Goal: Task Accomplishment & Management: Manage account settings

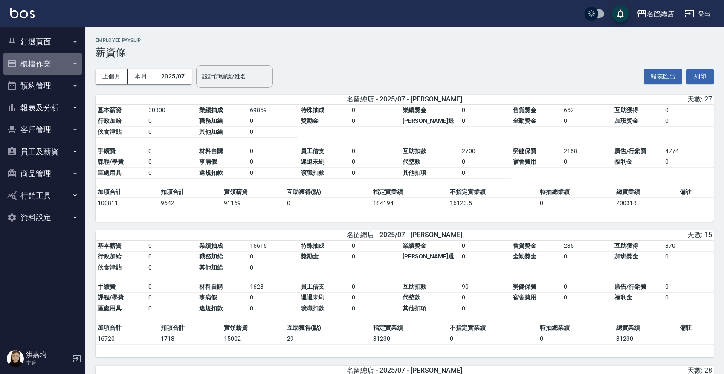
click at [44, 59] on button "櫃檯作業" at bounding box center [42, 64] width 78 height 22
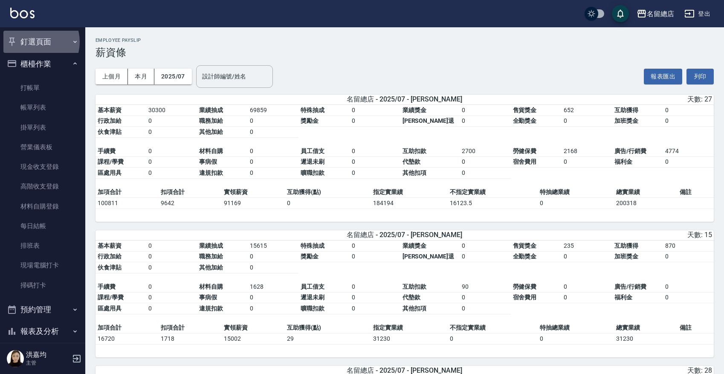
click at [35, 41] on button "釘選頁面" at bounding box center [42, 42] width 78 height 22
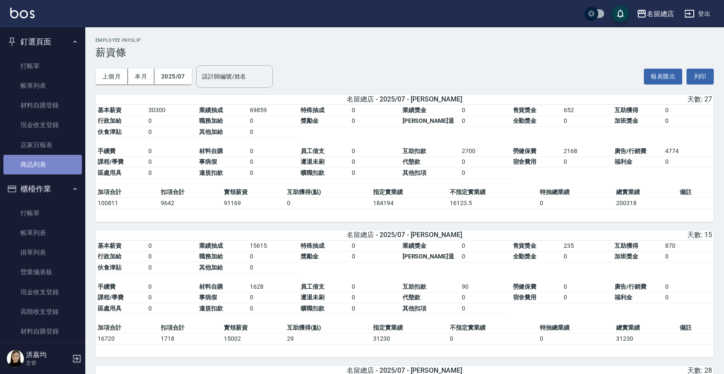
click at [54, 160] on link "商品列表" at bounding box center [42, 165] width 78 height 20
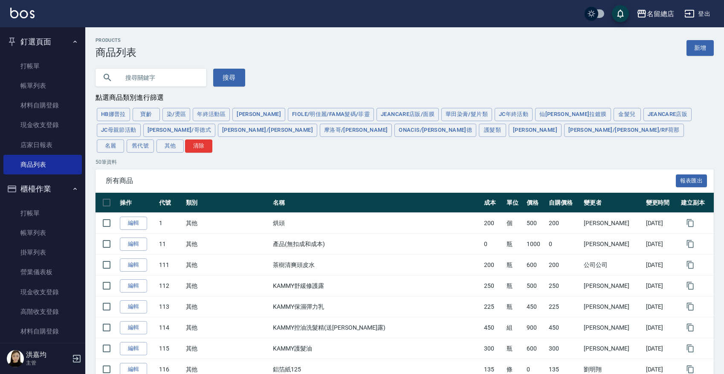
scroll to position [213, 0]
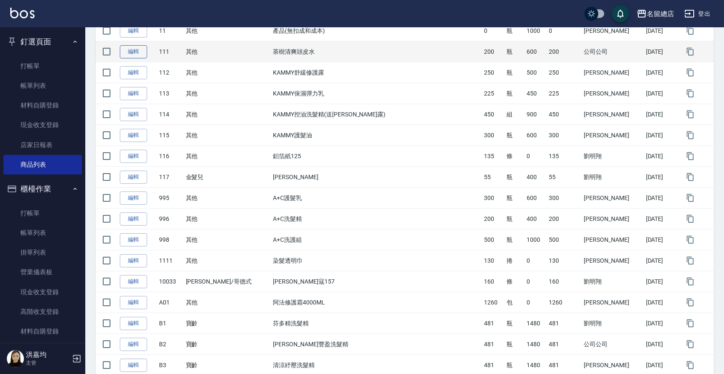
click at [135, 45] on link "編輯" at bounding box center [133, 51] width 27 height 13
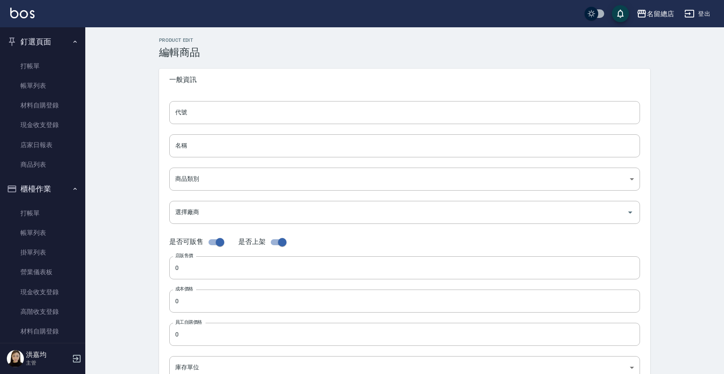
scroll to position [95, 0]
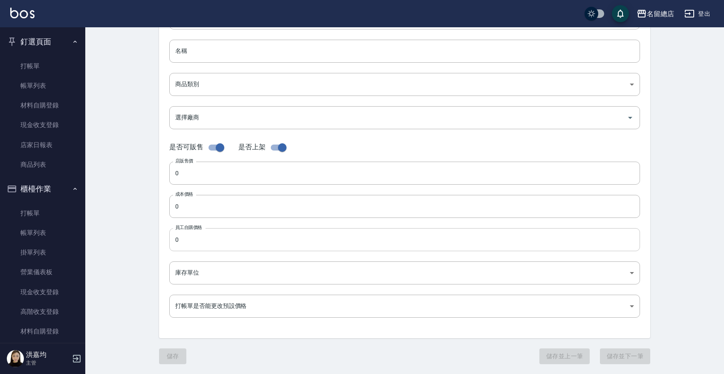
type input "111"
type input "茶樹清爽頭皮水"
type input "b075eb9c-4000-42cd-967b-09b745fc0326"
type input "600"
type input "200"
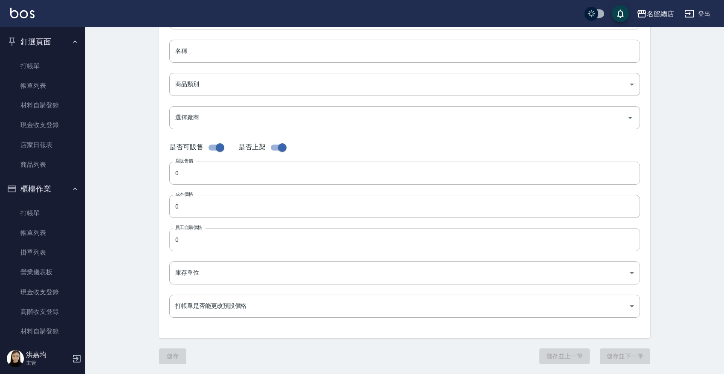
type input "200"
type input "瓶"
type input "UNSET"
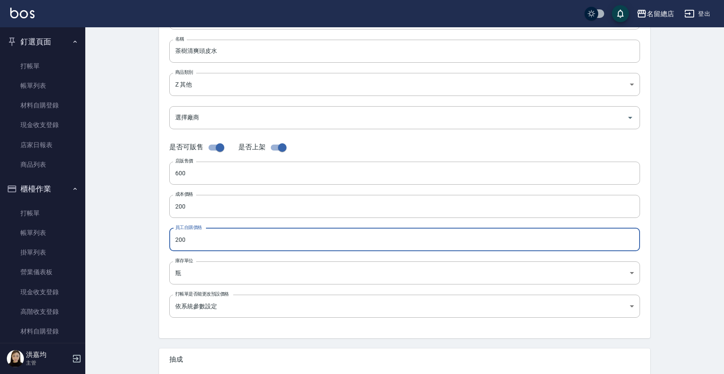
click at [216, 242] on input "200" at bounding box center [404, 239] width 471 height 23
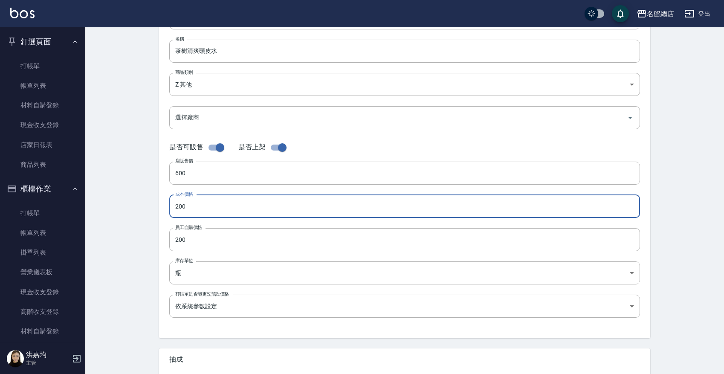
click at [214, 203] on input "200" at bounding box center [404, 206] width 471 height 23
type input "250"
click at [210, 239] on input "200" at bounding box center [404, 239] width 471 height 23
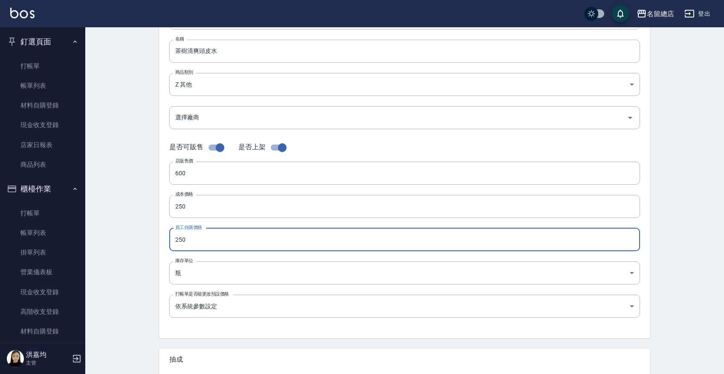
scroll to position [214, 0]
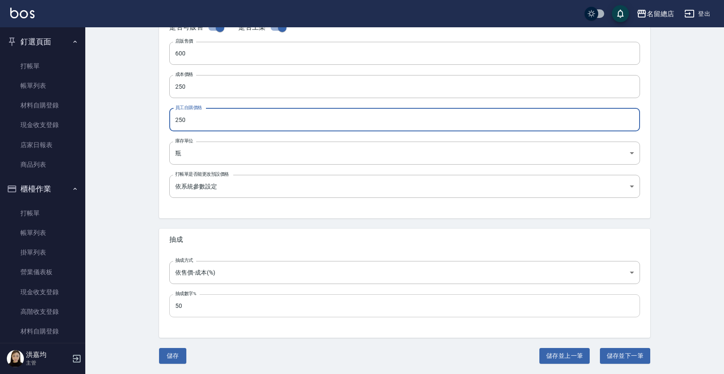
type input "250"
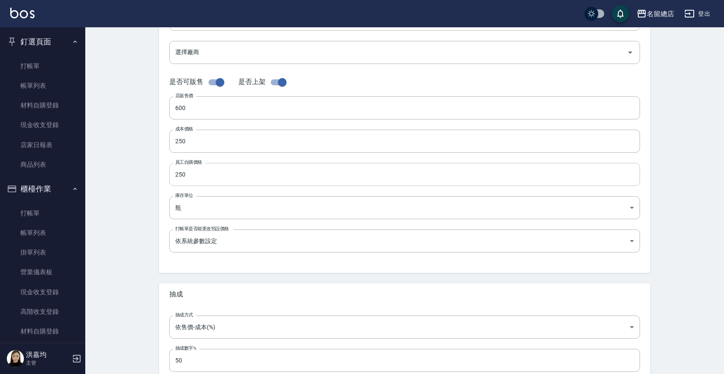
scroll to position [213, 0]
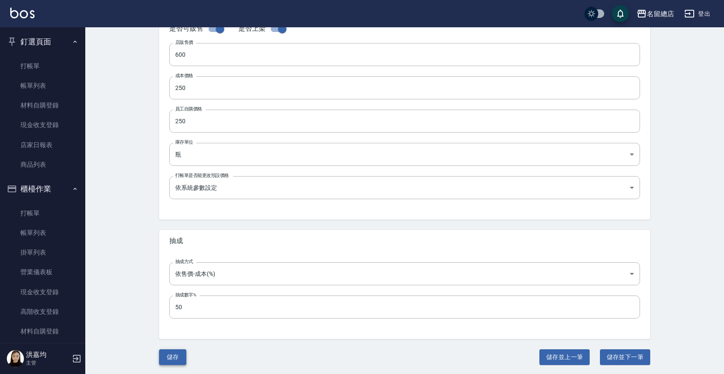
click at [171, 353] on button "儲存" at bounding box center [172, 357] width 27 height 16
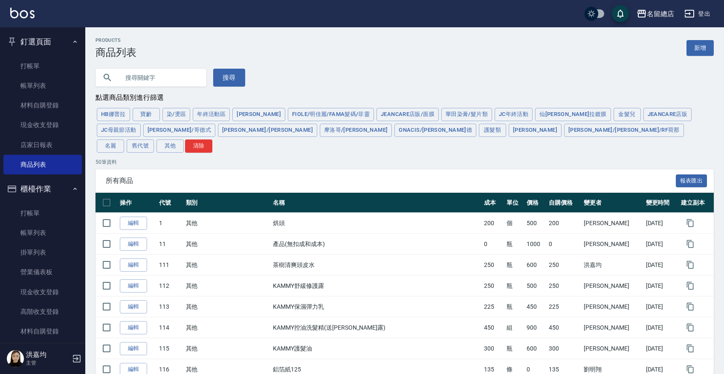
click at [152, 77] on input "text" at bounding box center [159, 77] width 80 height 23
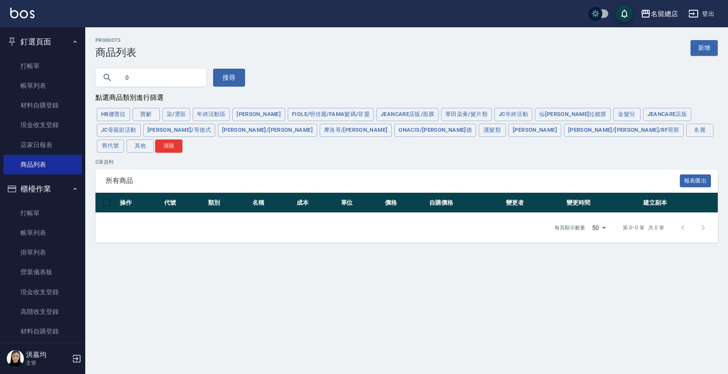
type input "0"
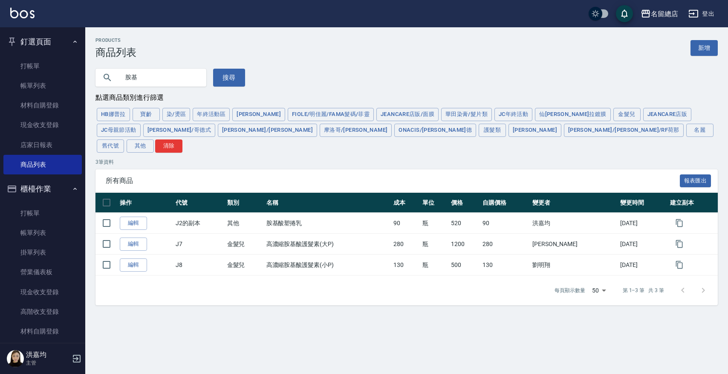
type input "胺"
type input "N"
type input "隨手"
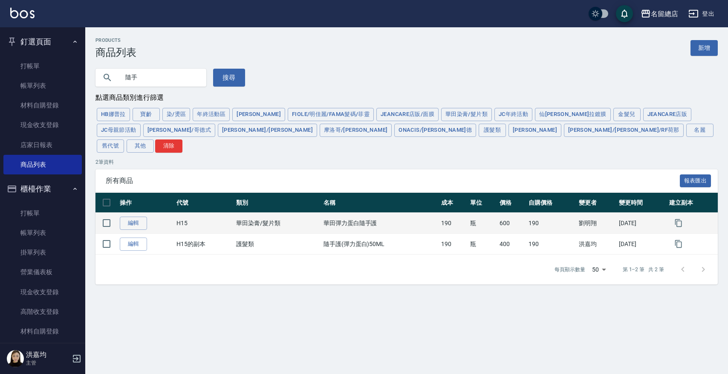
click at [498, 213] on td "600" at bounding box center [512, 223] width 29 height 21
click at [502, 213] on td "600" at bounding box center [512, 223] width 29 height 21
click at [138, 217] on link "編輯" at bounding box center [133, 223] width 27 height 13
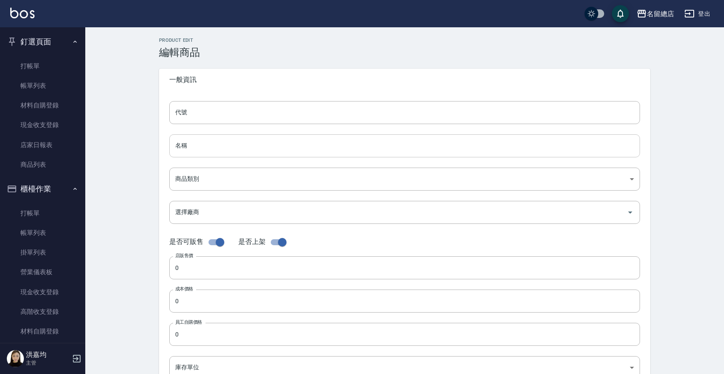
type input "H15"
type input "華田彈力蛋白隨手護"
type input "41061252-1b8c-4f00-b728-bdeeb4ad217a"
type input "M11 華田"
type input "600"
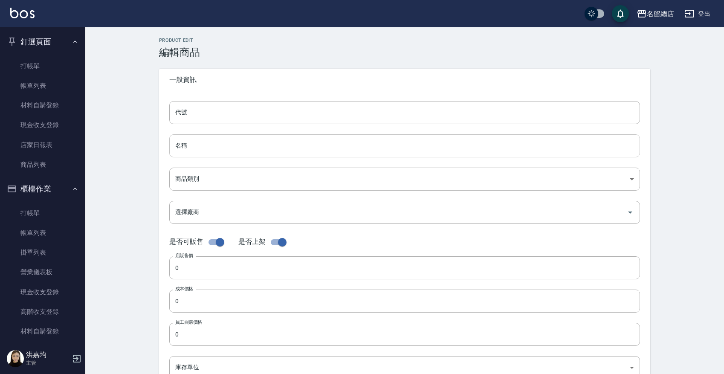
type input "190"
type input "瓶"
type input "UNSET"
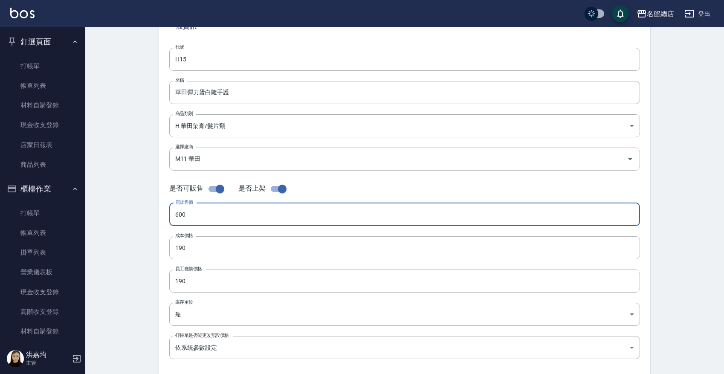
click at [214, 217] on input "600" at bounding box center [404, 214] width 471 height 23
type input "0400"
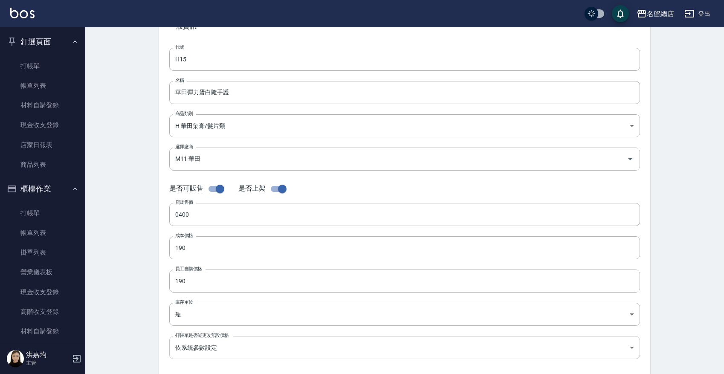
scroll to position [214, 0]
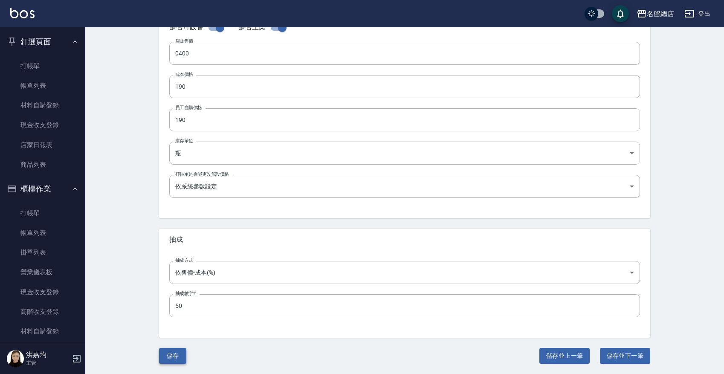
click at [167, 350] on button "儲存" at bounding box center [172, 356] width 27 height 16
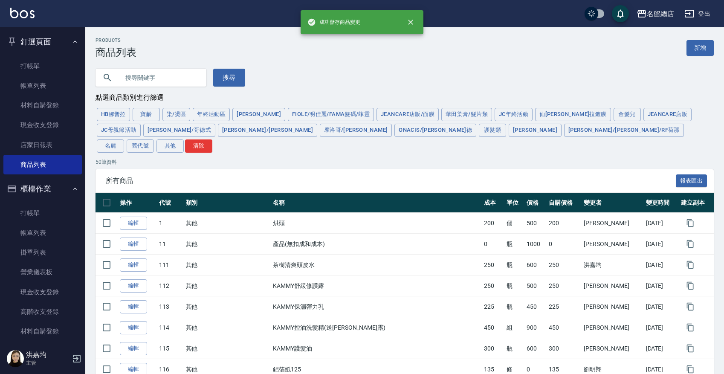
click at [145, 71] on input "text" at bounding box center [159, 77] width 80 height 23
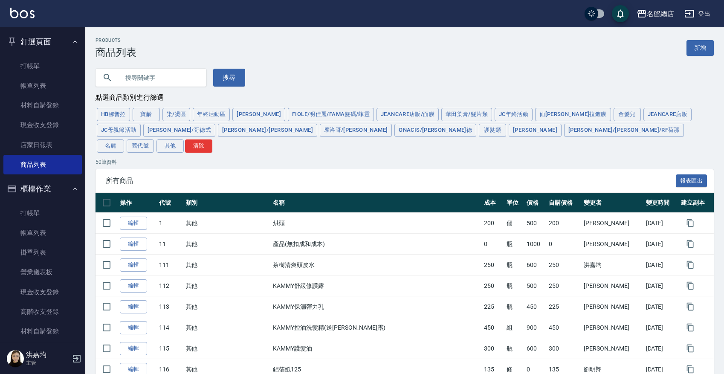
type input "N"
type input "隨手"
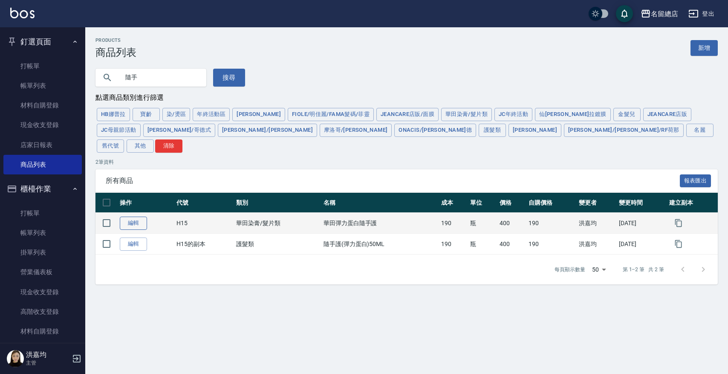
click at [136, 217] on link "編輯" at bounding box center [133, 223] width 27 height 13
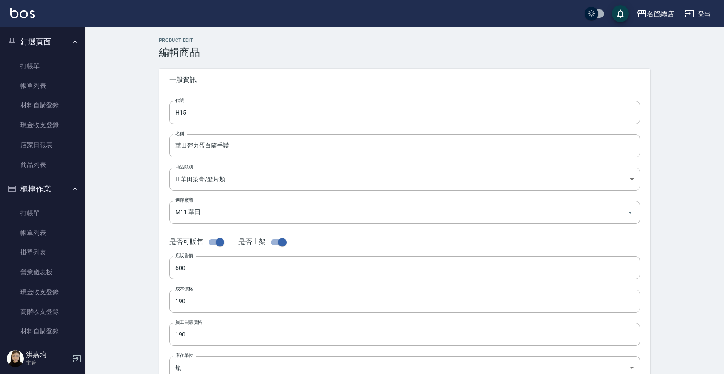
type input "400"
click at [244, 148] on input "華田彈力蛋白隨手護" at bounding box center [404, 145] width 471 height 23
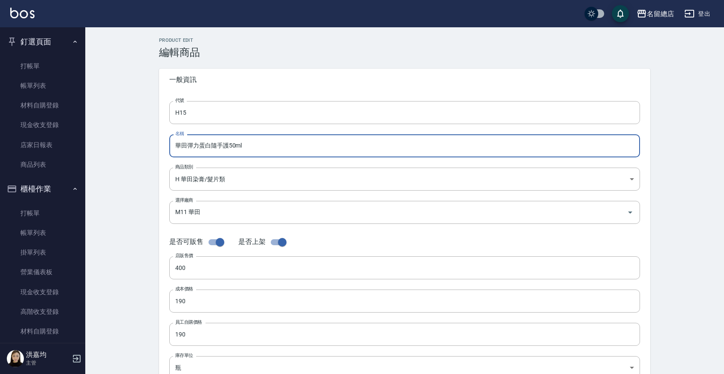
type input "華田彈力蛋白隨手護50ml"
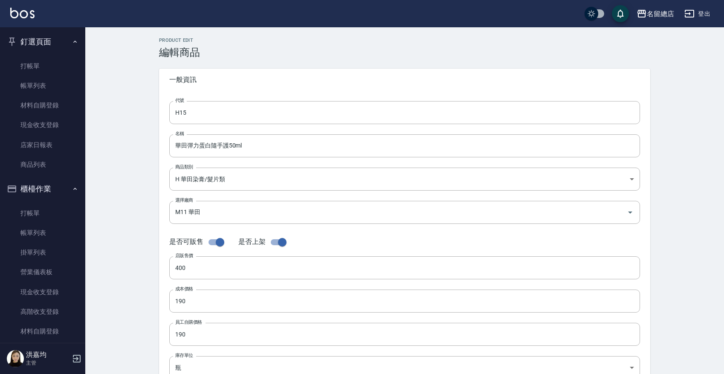
drag, startPoint x: 122, startPoint y: 184, endPoint x: 145, endPoint y: 196, distance: 25.2
click at [124, 184] on div "Product Edit 編輯商品 一般資訊 代號 H15 代號 名稱 華田彈力蛋白隨手護50ml 名稱 商品類別 H 華田染膏/髮片類 41061252…" at bounding box center [404, 307] width 639 height 561
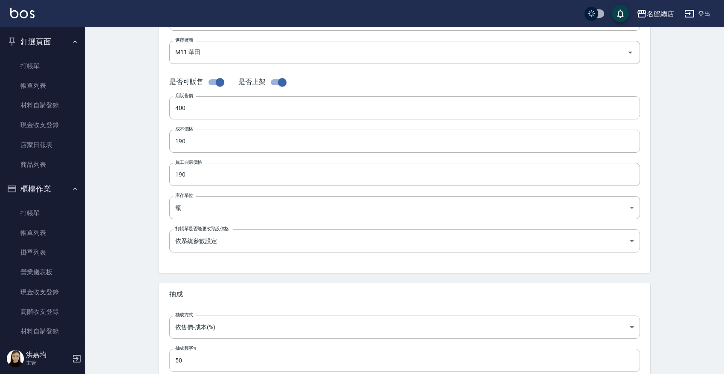
scroll to position [213, 0]
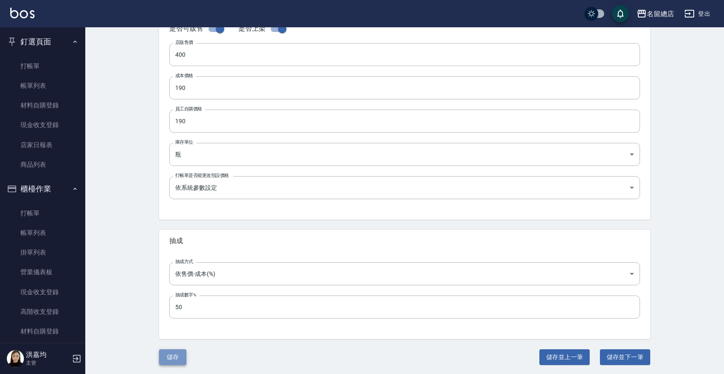
click at [178, 357] on button "儲存" at bounding box center [172, 357] width 27 height 16
